Goal: Information Seeking & Learning: Learn about a topic

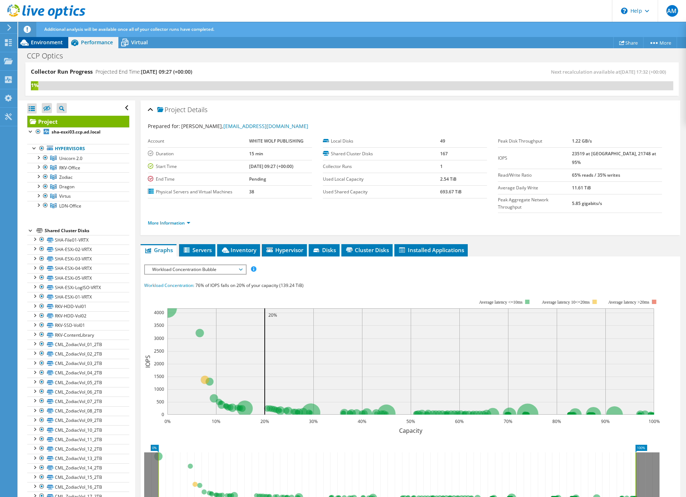
click at [47, 40] on span "Environment" at bounding box center [47, 42] width 32 height 7
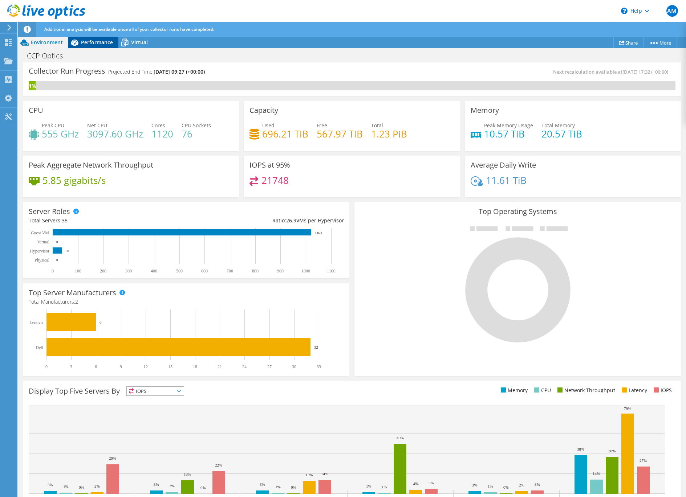
click at [90, 45] on span "Performance" at bounding box center [97, 42] width 32 height 7
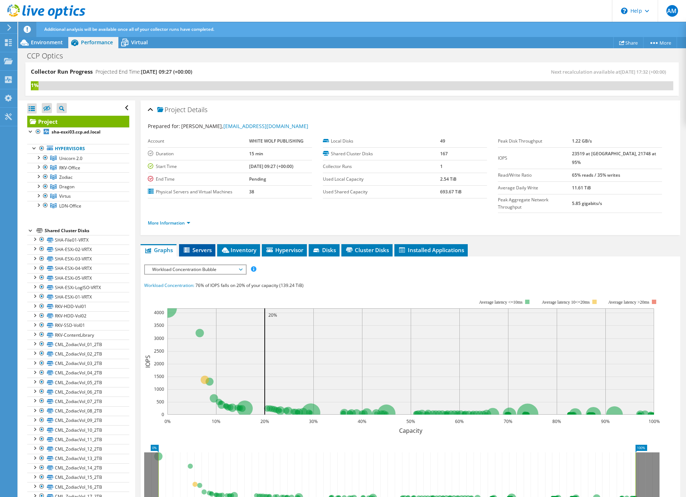
click at [198, 247] on span "Servers" at bounding box center [197, 250] width 29 height 7
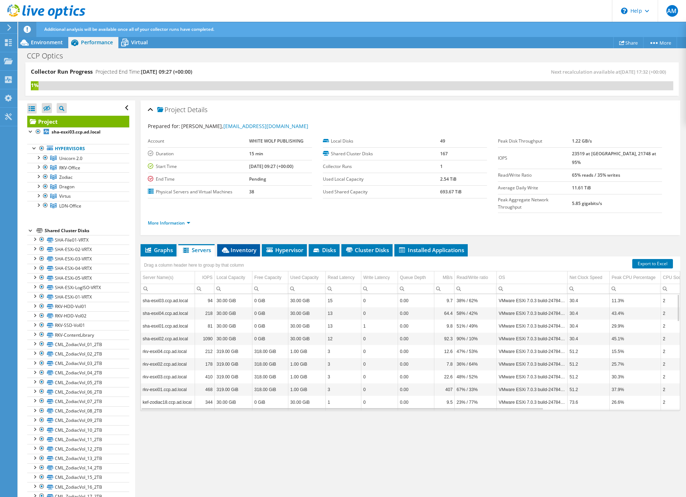
click at [238, 247] on span "Inventory" at bounding box center [239, 250] width 36 height 7
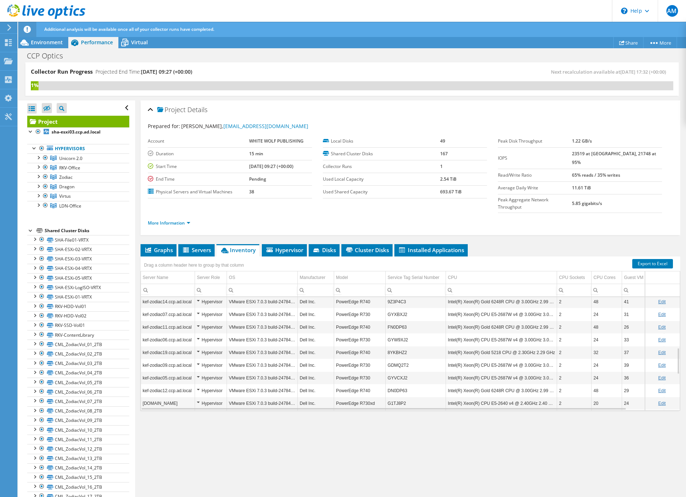
scroll to position [44, 0]
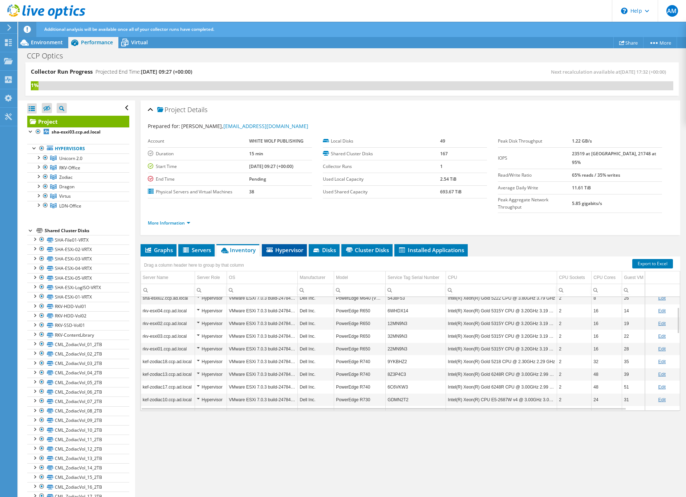
click at [288, 247] on span "Hypervisor" at bounding box center [284, 250] width 38 height 7
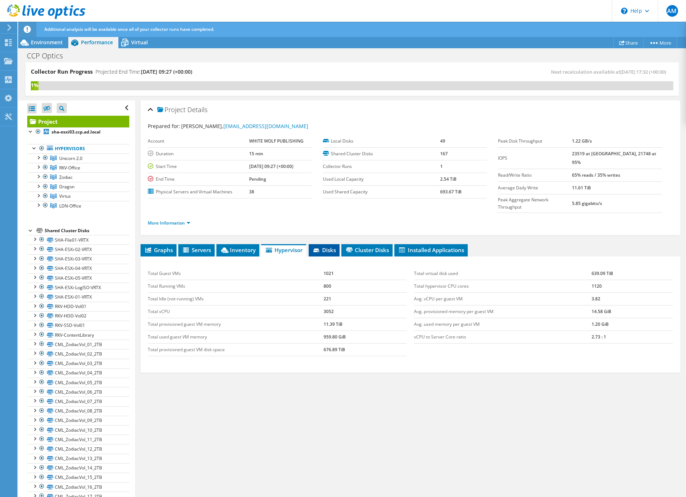
click at [330, 247] on span "Disks" at bounding box center [324, 250] width 24 height 7
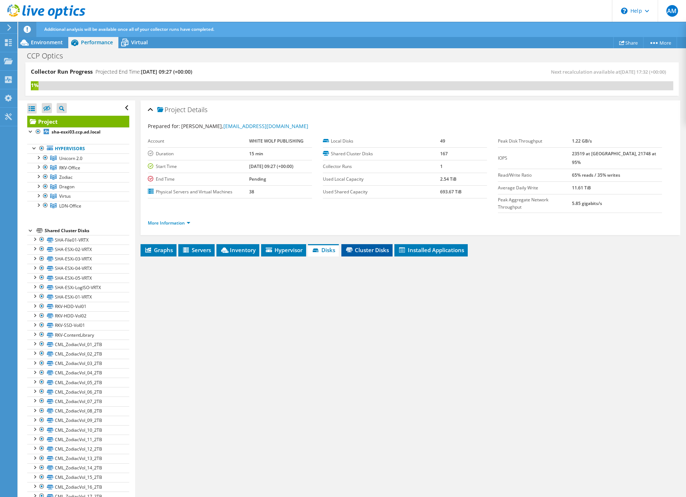
click at [365, 247] on span "Cluster Disks" at bounding box center [367, 250] width 44 height 7
click at [428, 247] on span "Installed Applications" at bounding box center [431, 250] width 66 height 7
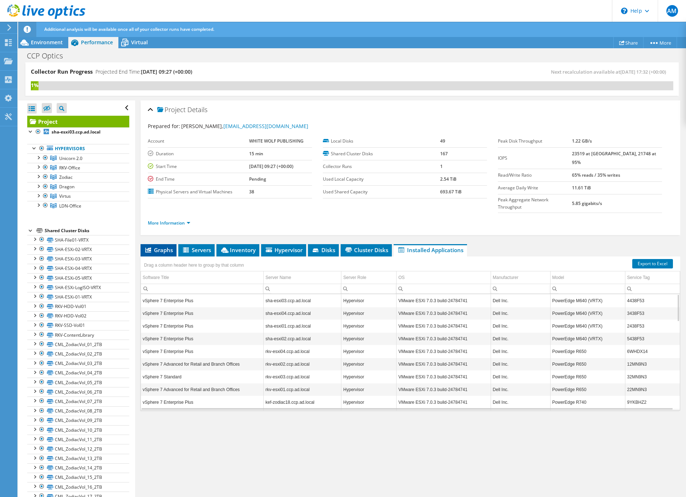
click at [154, 244] on li "Graphs" at bounding box center [159, 250] width 36 height 12
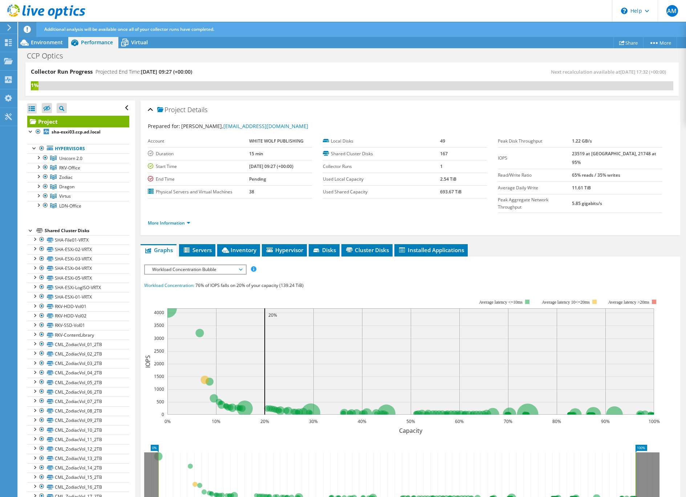
click at [9, 31] on icon at bounding box center [9, 27] width 5 height 7
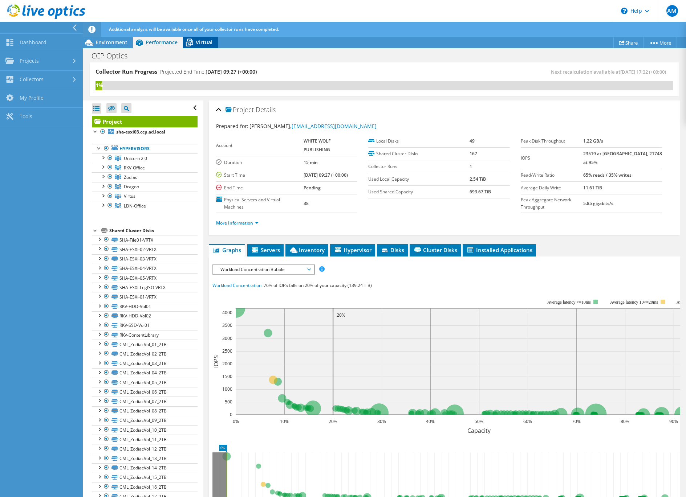
click at [194, 42] on icon at bounding box center [189, 42] width 13 height 13
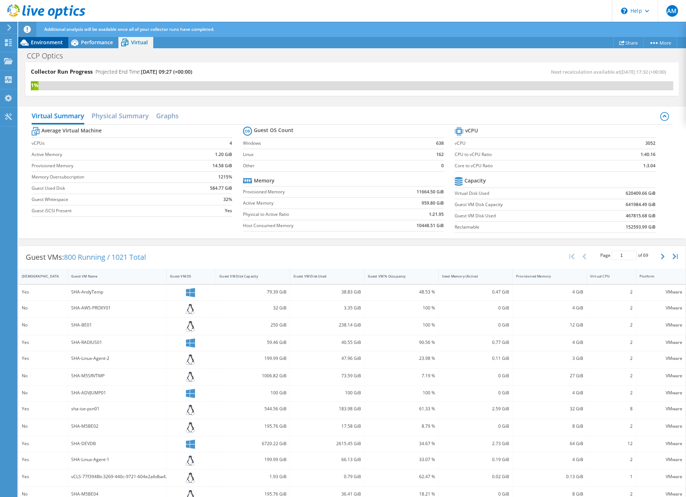
click at [57, 45] on span "Environment" at bounding box center [47, 42] width 32 height 7
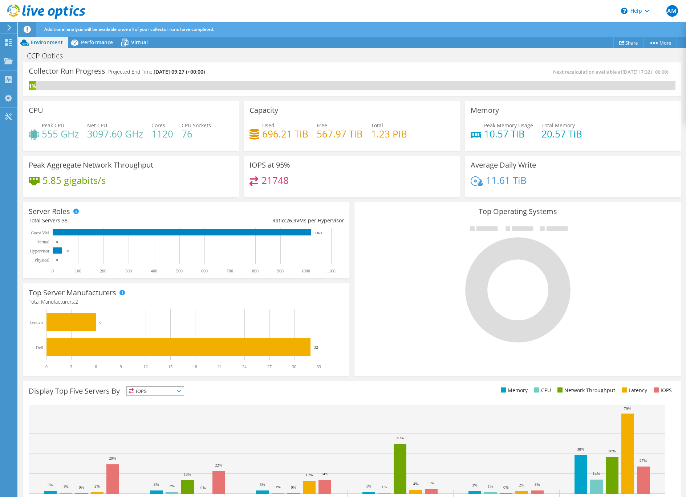
scroll to position [30, 0]
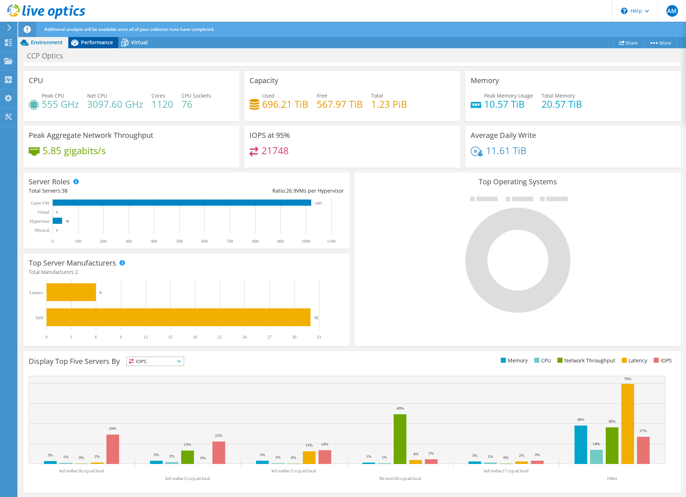
click at [103, 40] on span "Performance" at bounding box center [97, 42] width 32 height 7
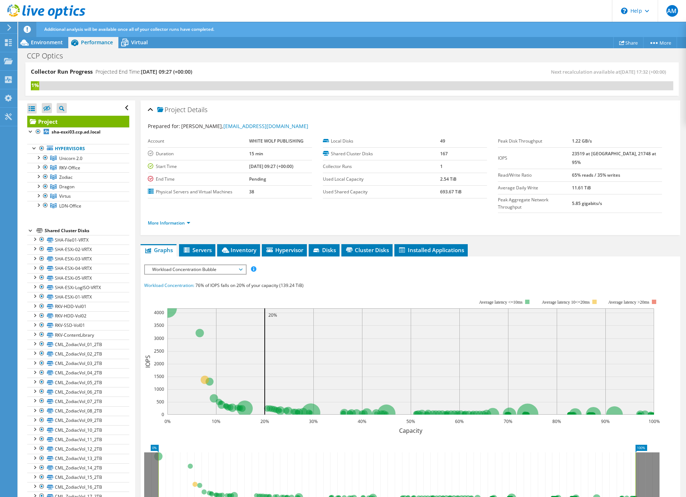
scroll to position [0, 0]
click at [30, 230] on div at bounding box center [30, 230] width 7 height 7
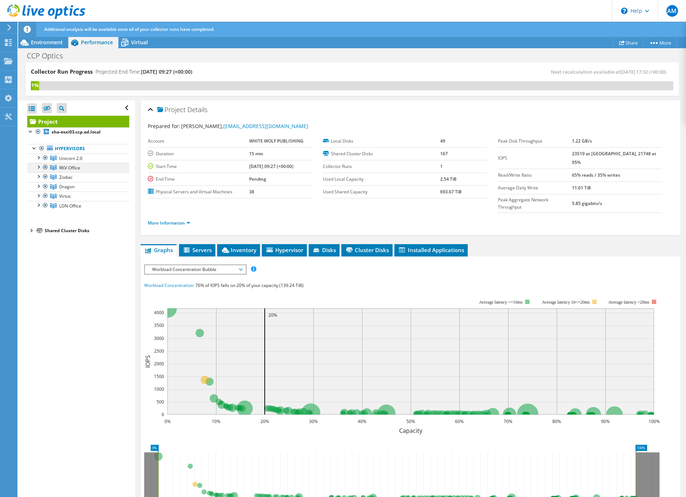
click at [41, 166] on div at bounding box center [37, 166] width 7 height 7
click at [38, 158] on div at bounding box center [37, 157] width 7 height 7
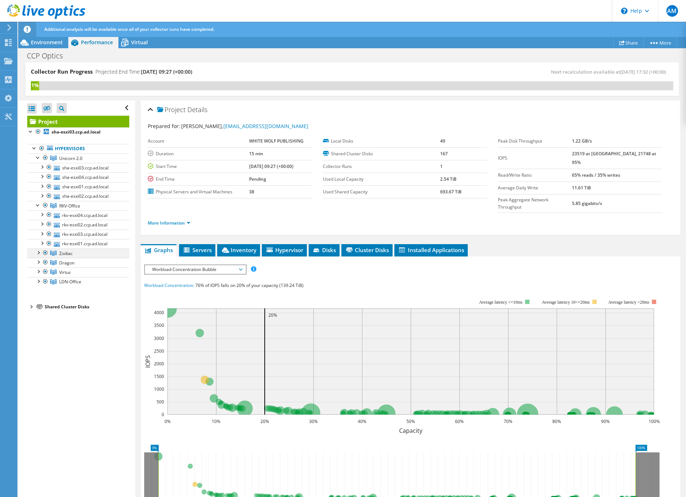
click at [36, 255] on div at bounding box center [37, 252] width 7 height 7
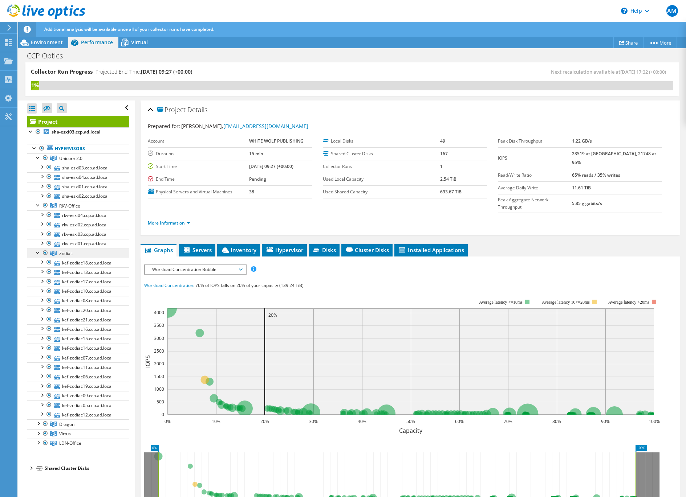
click at [81, 253] on link "Zodiac" at bounding box center [78, 253] width 102 height 9
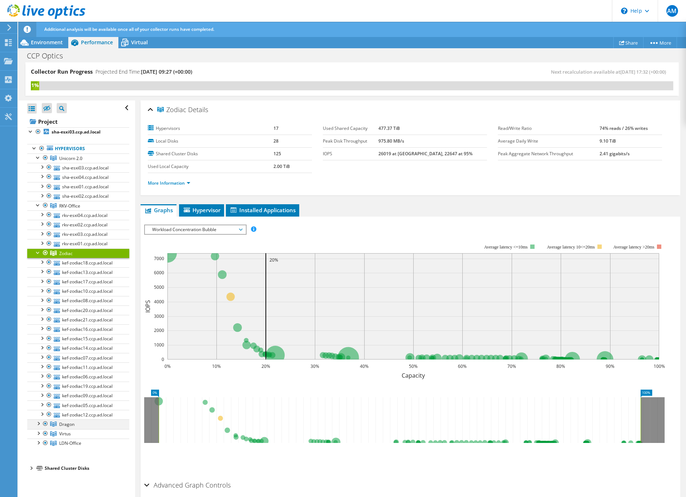
click at [38, 425] on div at bounding box center [37, 423] width 7 height 7
click at [37, 158] on div at bounding box center [37, 157] width 7 height 7
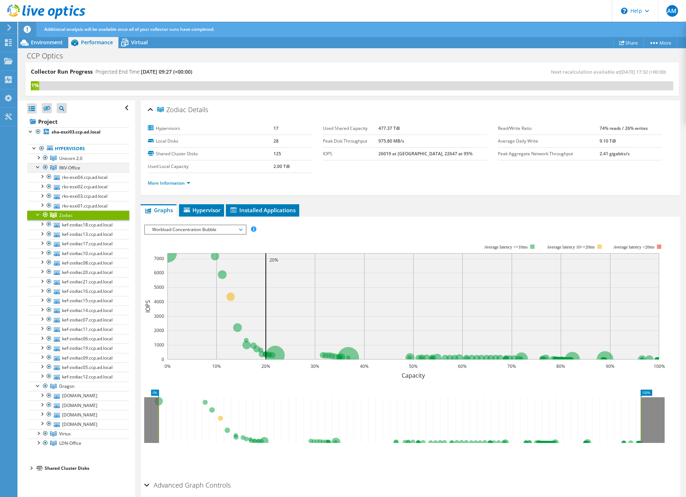
click at [37, 169] on div at bounding box center [37, 166] width 7 height 7
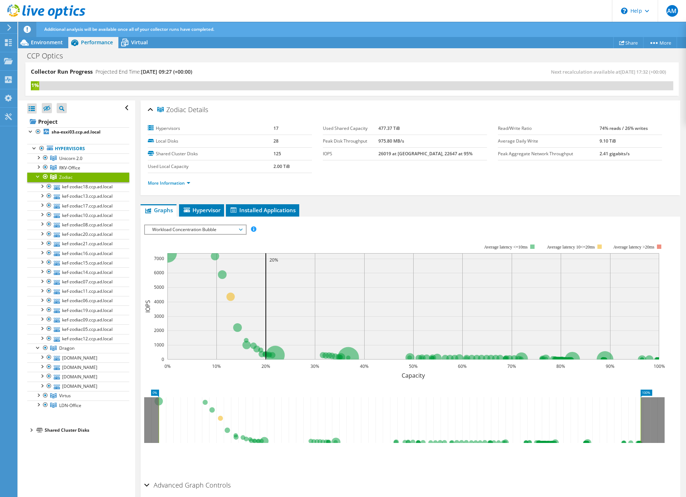
click at [36, 175] on div at bounding box center [37, 175] width 7 height 7
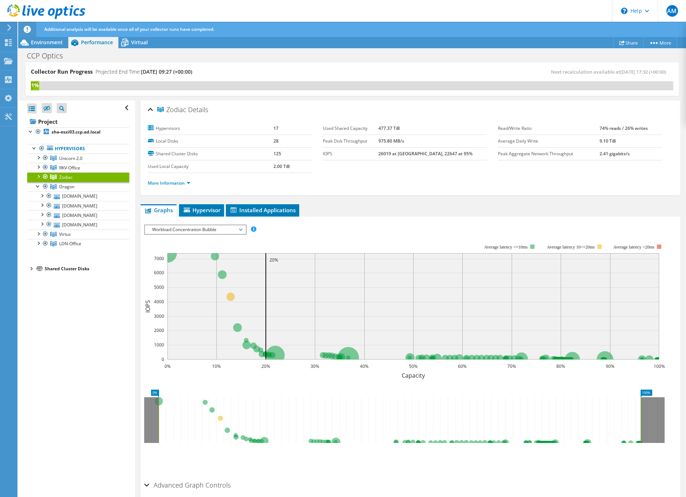
click at [34, 272] on div at bounding box center [30, 268] width 7 height 7
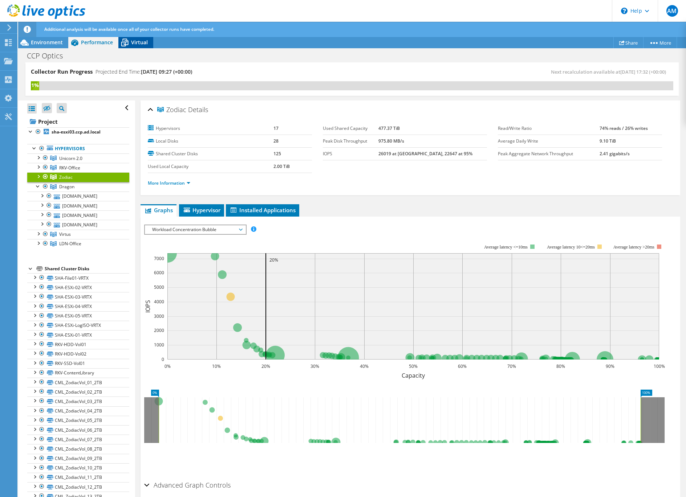
click at [134, 42] on span "Virtual" at bounding box center [139, 42] width 17 height 7
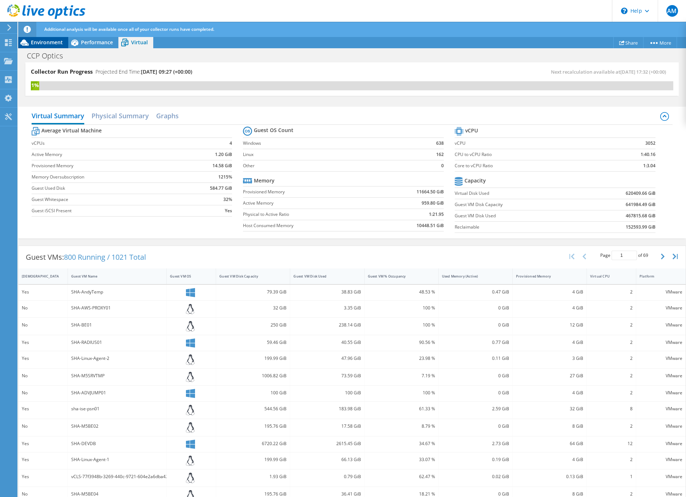
click at [47, 43] on span "Environment" at bounding box center [47, 42] width 32 height 7
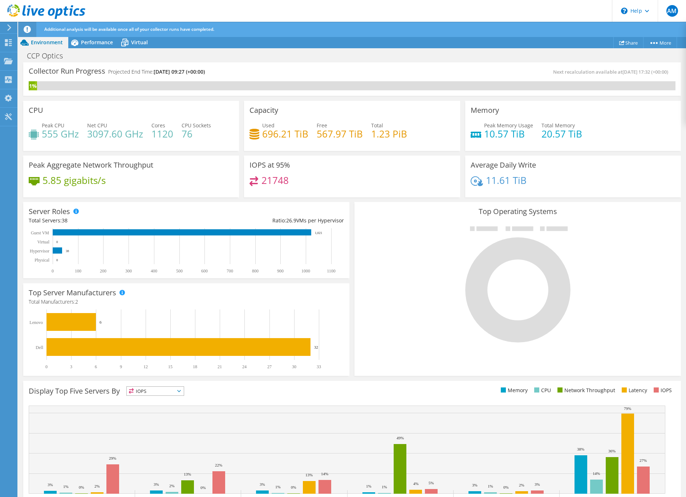
scroll to position [30, 0]
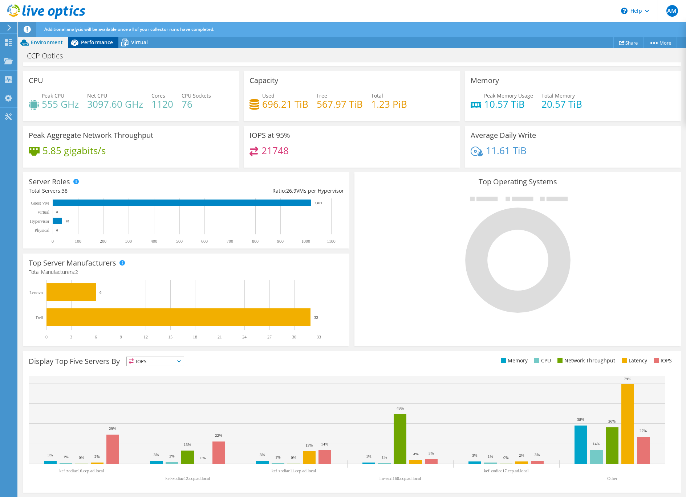
click at [83, 46] on div "Performance" at bounding box center [93, 43] width 50 height 12
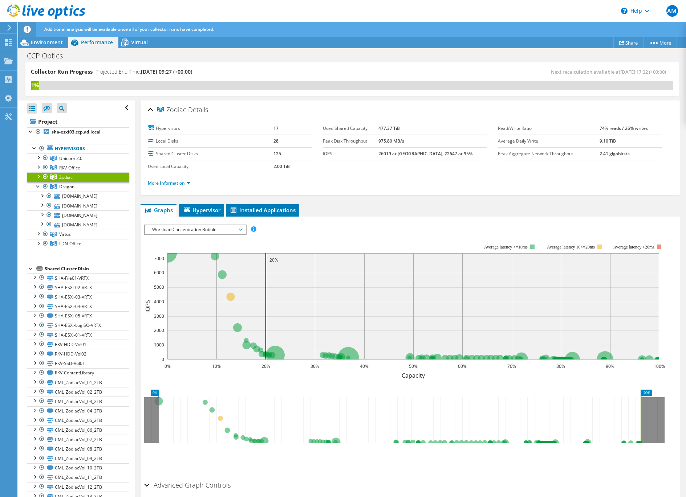
scroll to position [0, 0]
click at [36, 187] on div at bounding box center [37, 185] width 7 height 7
